Goal: Book appointment/travel/reservation

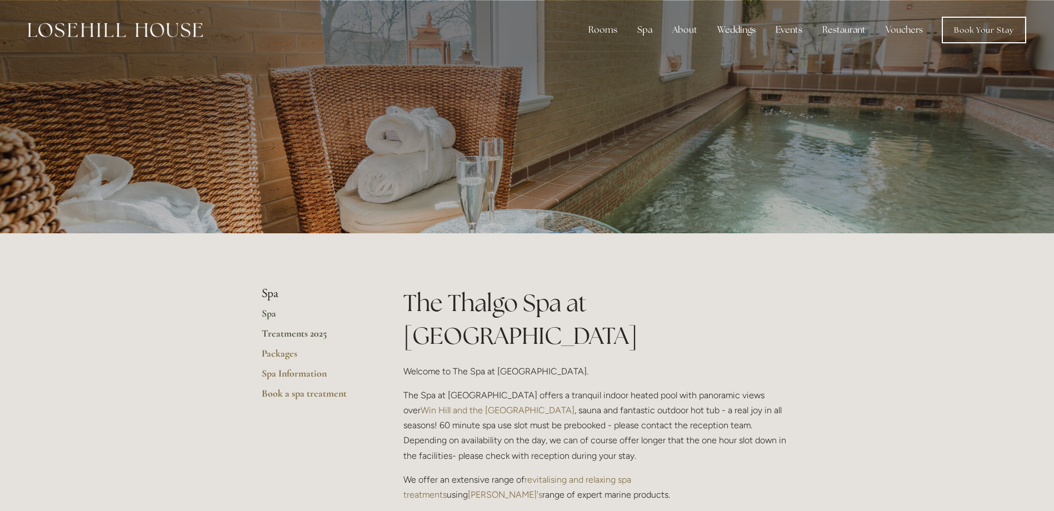
click at [281, 336] on link "Treatments 2025" at bounding box center [315, 337] width 106 height 20
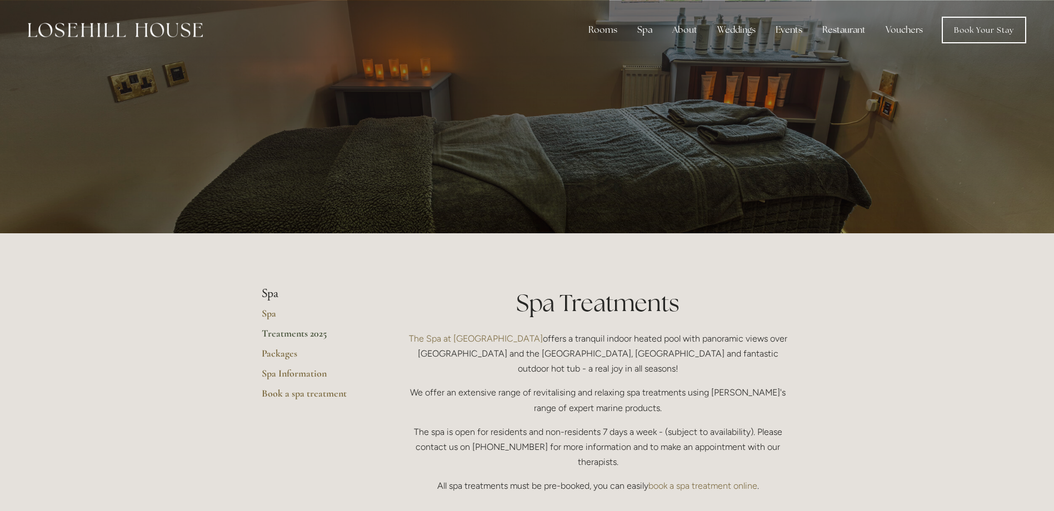
scroll to position [56, 0]
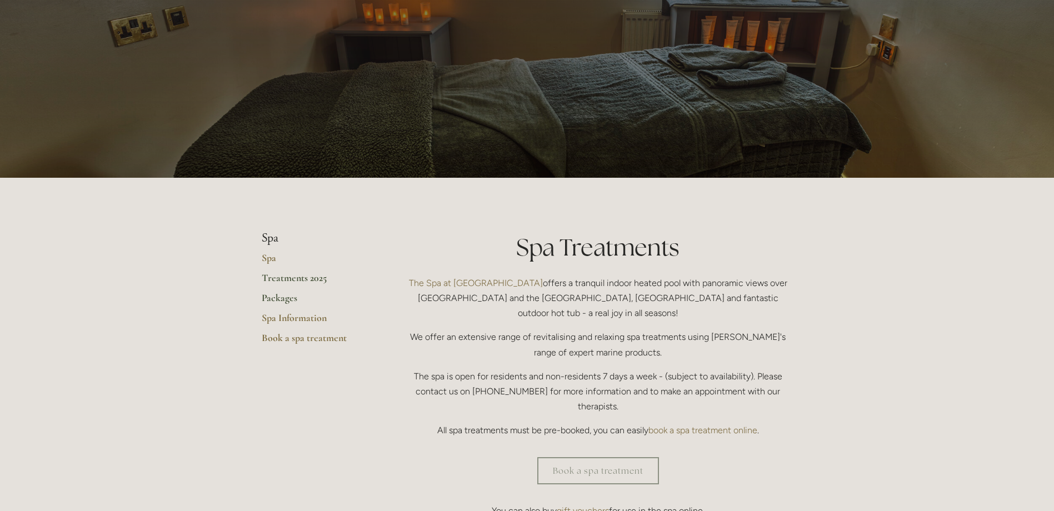
click at [285, 299] on link "Packages" at bounding box center [315, 302] width 106 height 20
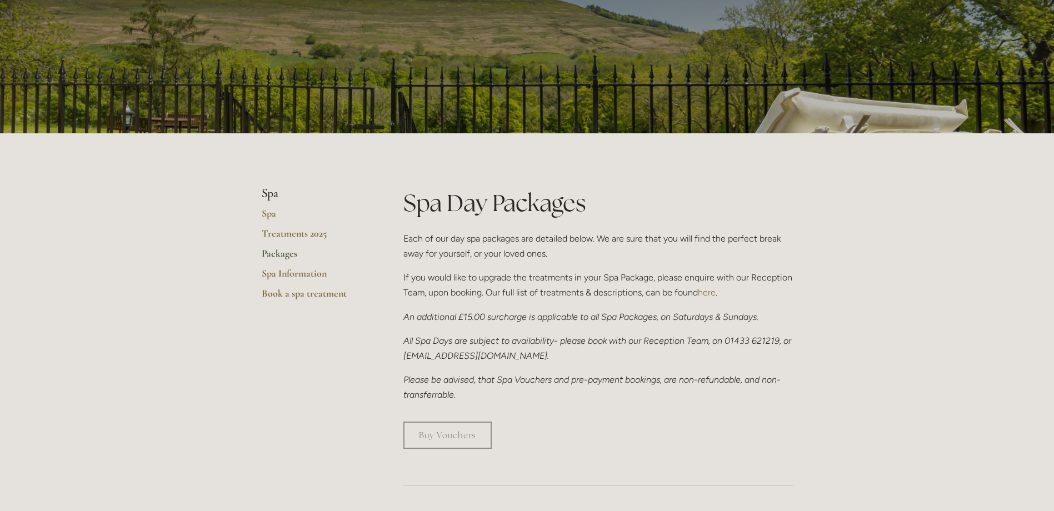
scroll to position [111, 0]
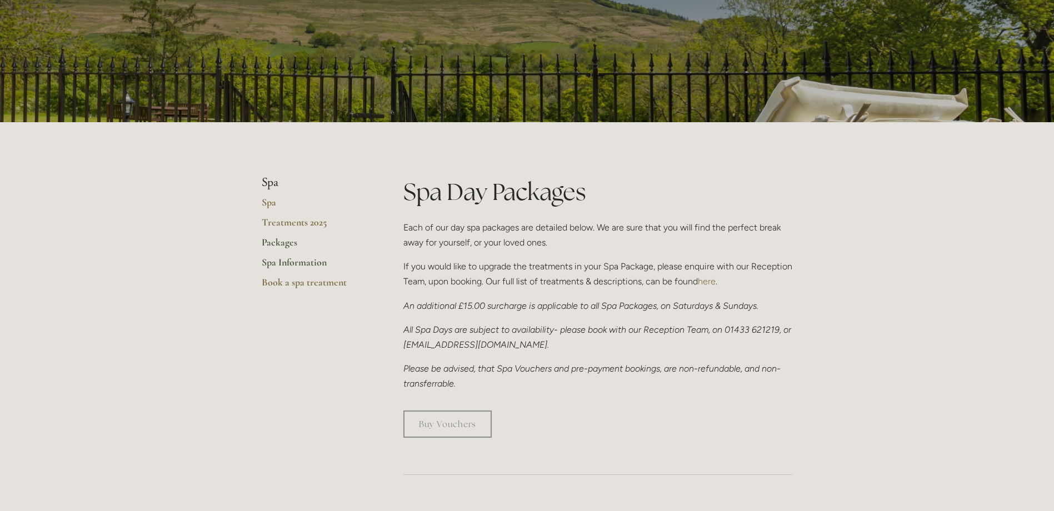
click at [296, 262] on link "Spa Information" at bounding box center [315, 266] width 106 height 20
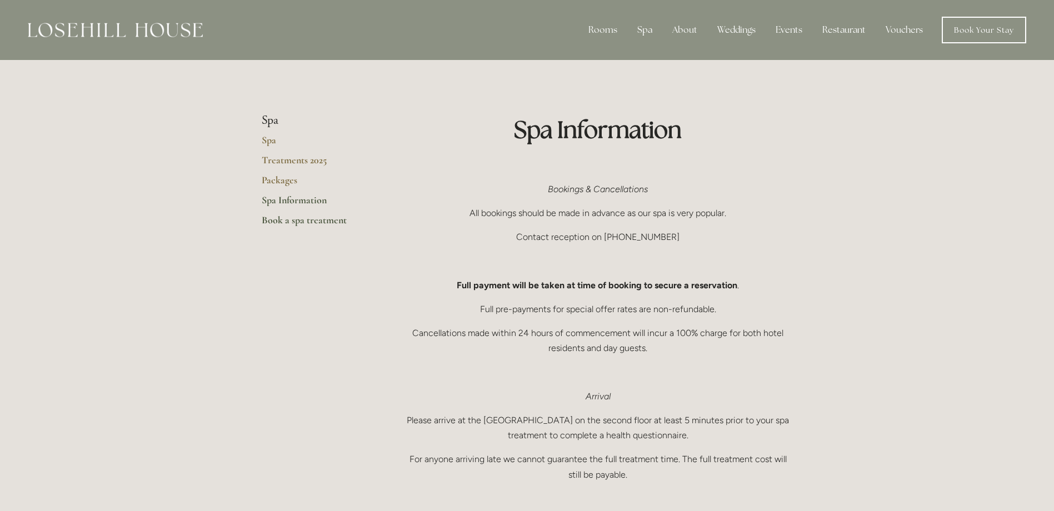
click at [285, 218] on link "Book a spa treatment" at bounding box center [315, 224] width 106 height 20
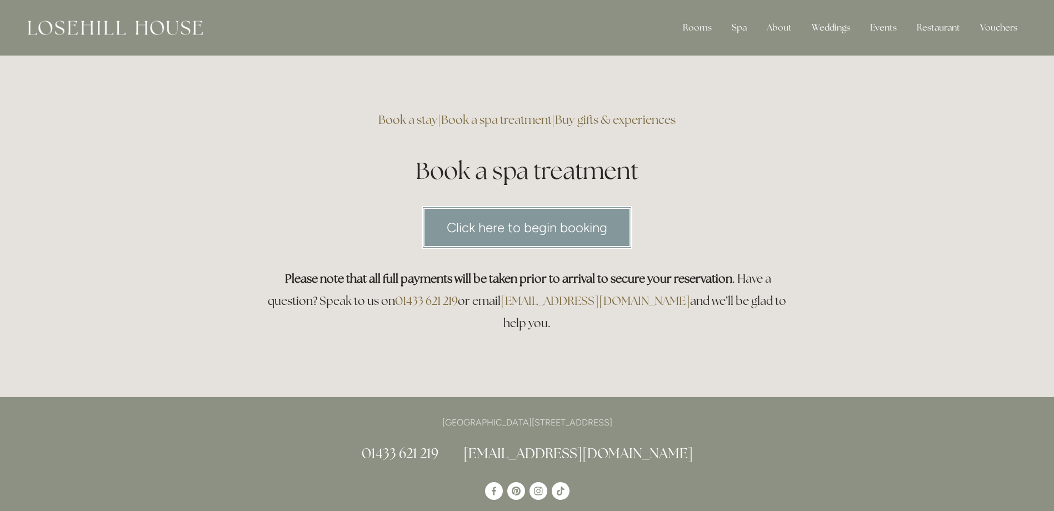
click at [507, 222] on link "Click here to begin booking" at bounding box center [527, 227] width 211 height 43
click at [697, 54] on link "Rooms" at bounding box center [706, 57] width 72 height 18
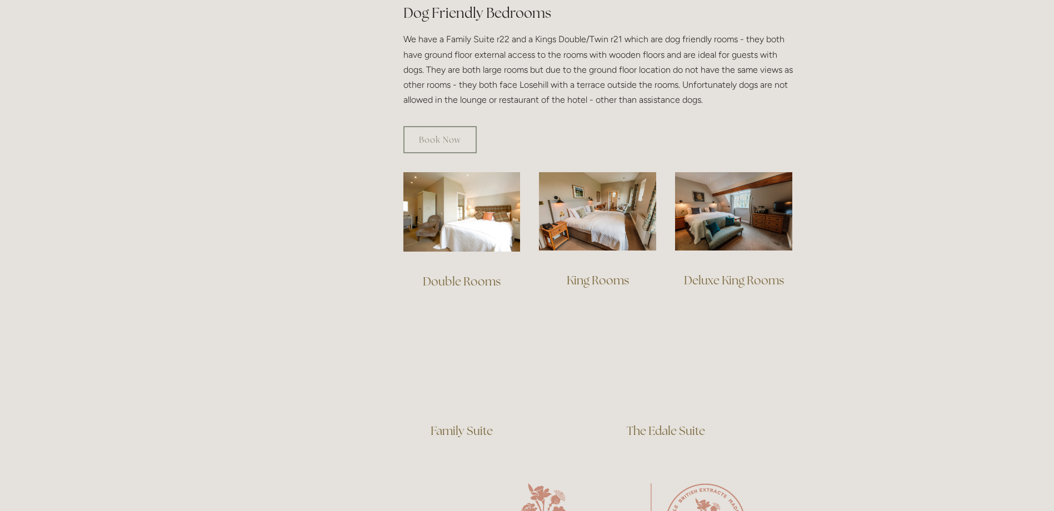
scroll to position [667, 0]
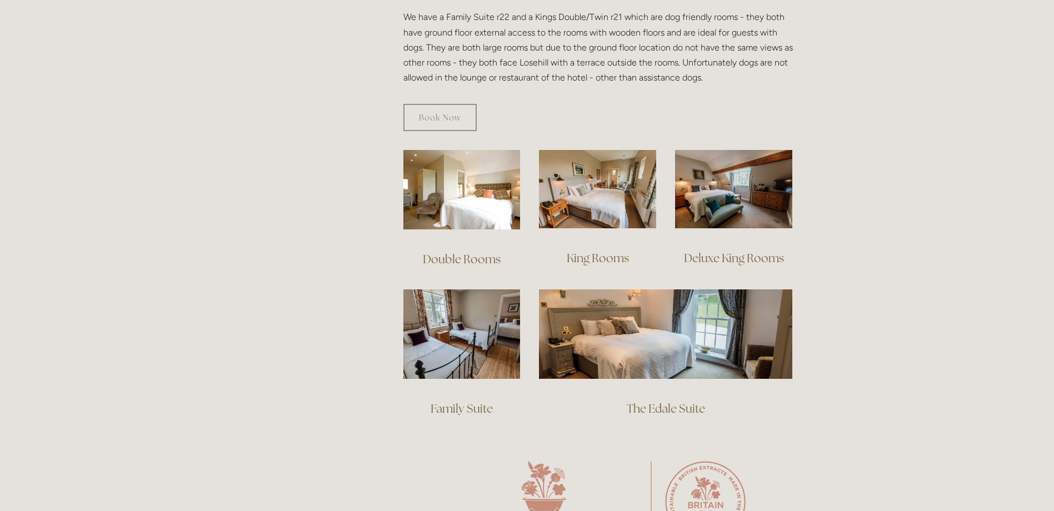
click at [729, 251] on link "Deluxe King Rooms" at bounding box center [734, 258] width 100 height 15
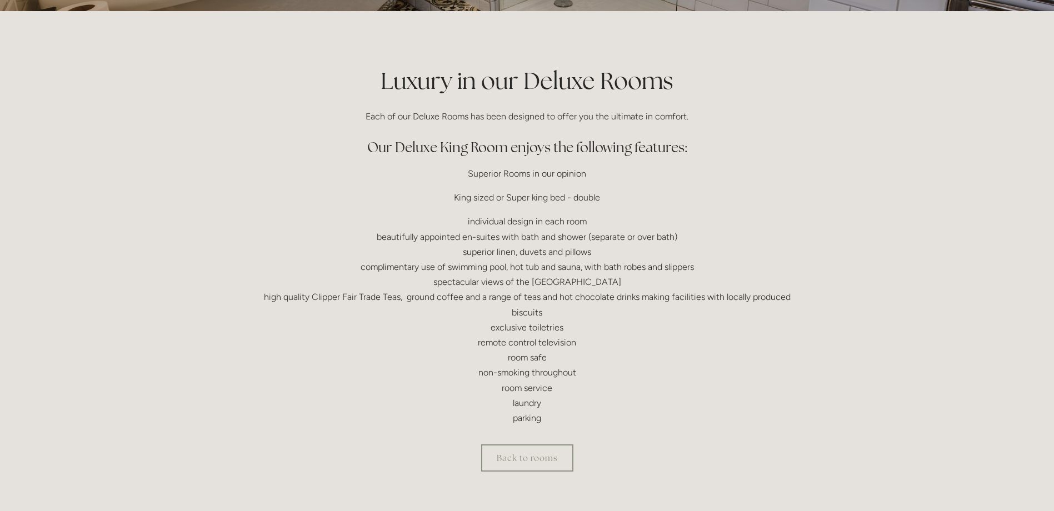
scroll to position [167, 0]
